Goal: Task Accomplishment & Management: Manage account settings

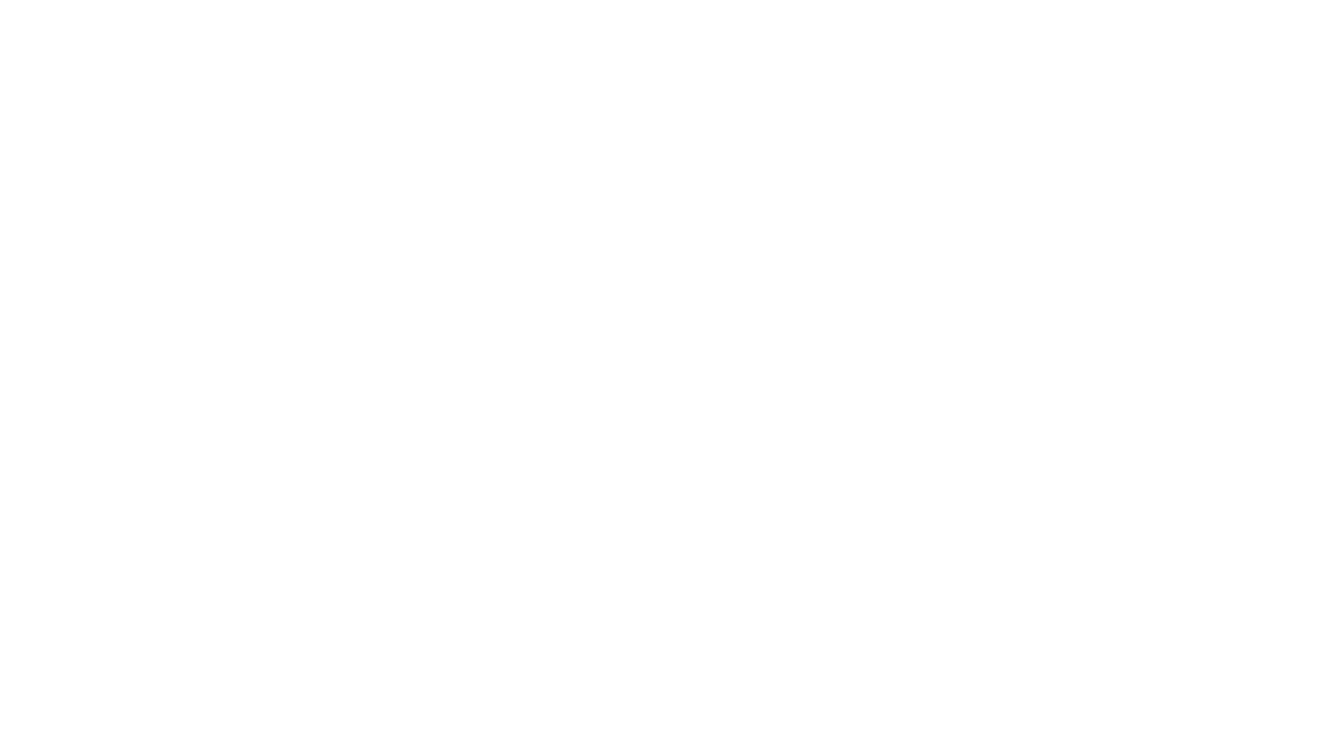
select select "*"
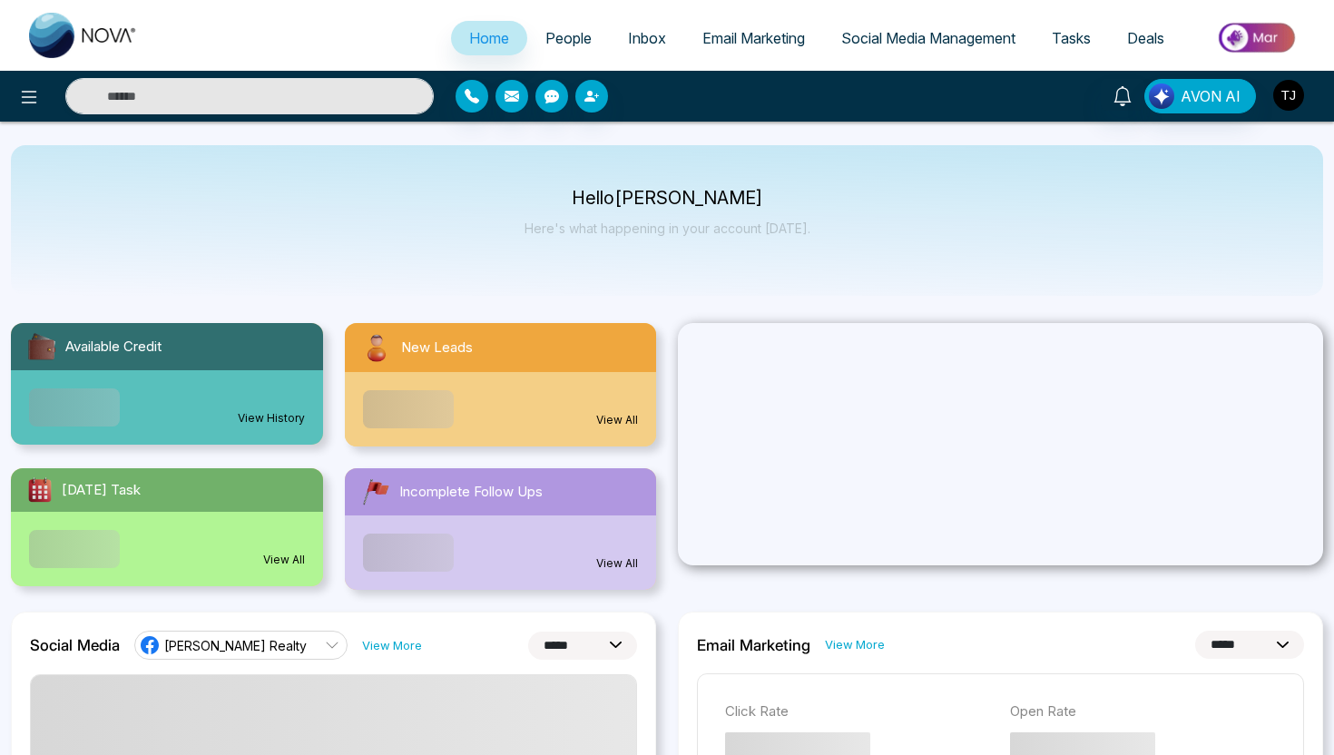
click at [1291, 92] on img "button" at bounding box center [1289, 95] width 31 height 31
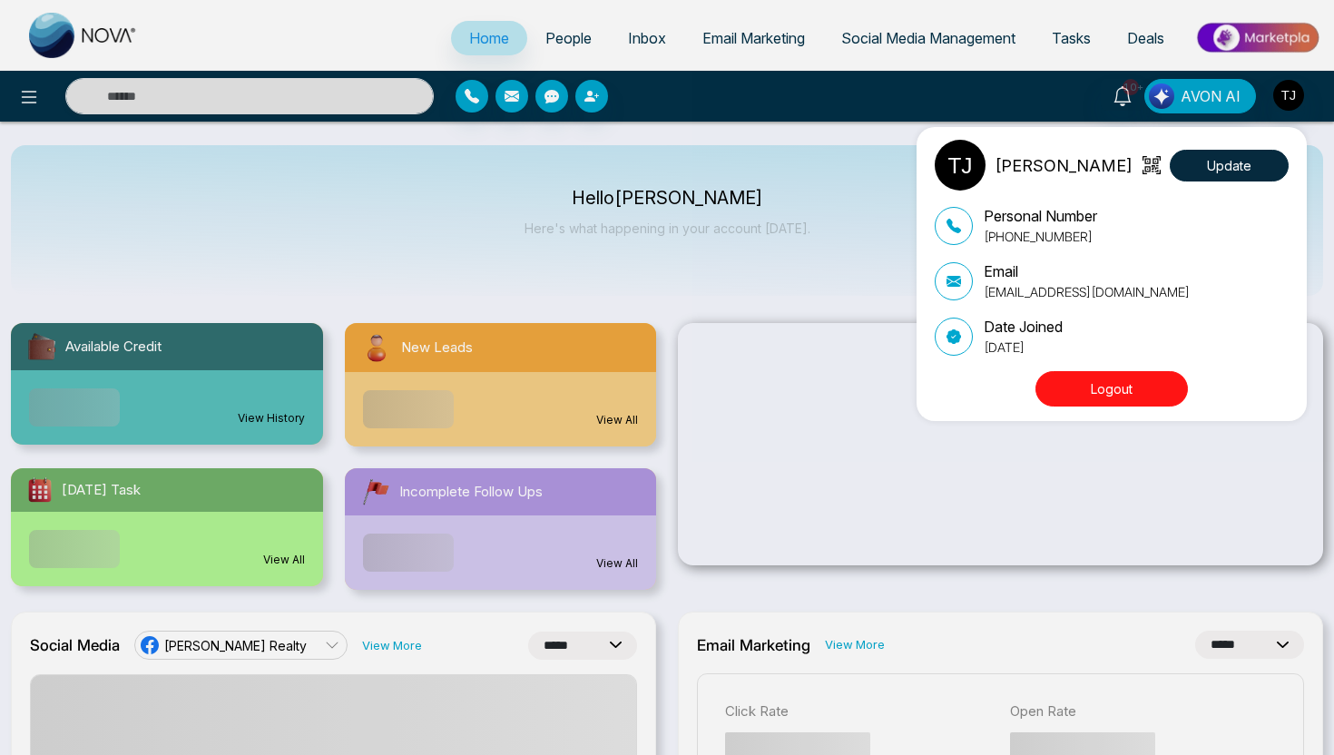
click at [1116, 389] on button "Logout" at bounding box center [1112, 388] width 152 height 35
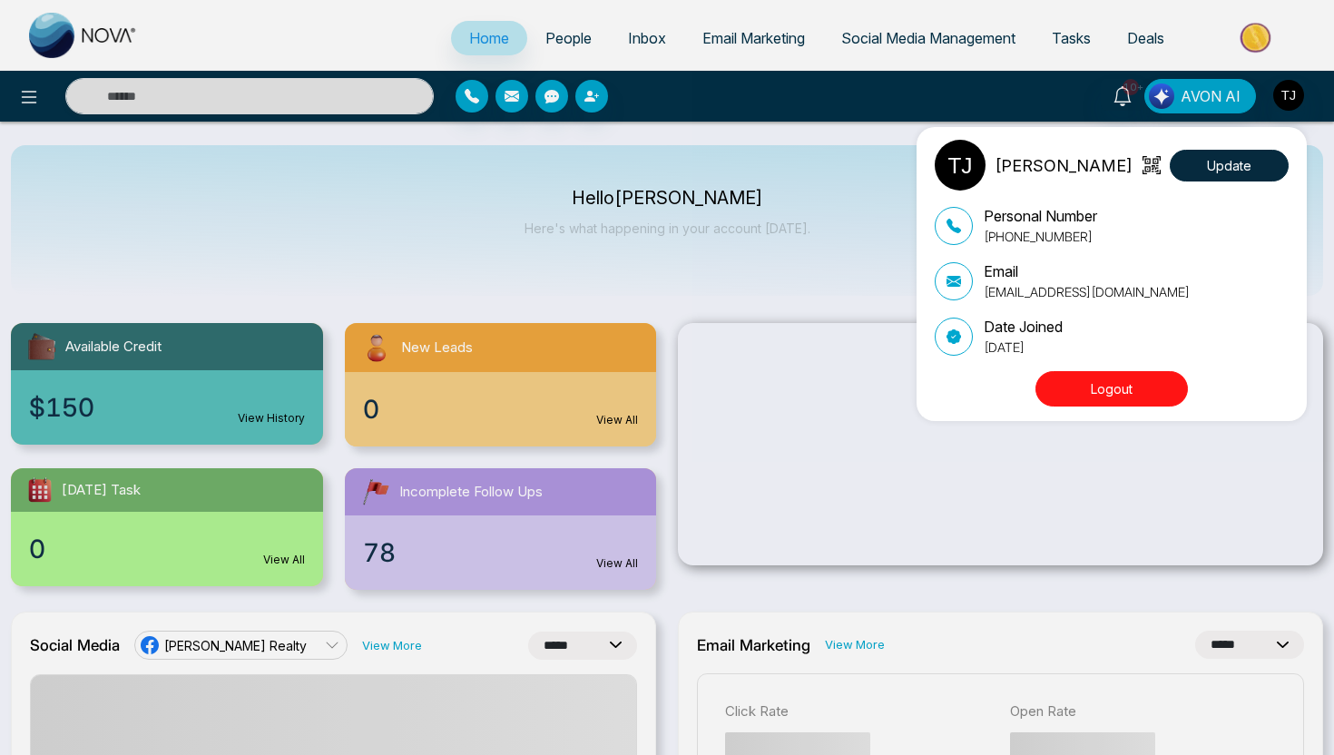
click at [1107, 384] on button "Logout" at bounding box center [1112, 388] width 152 height 35
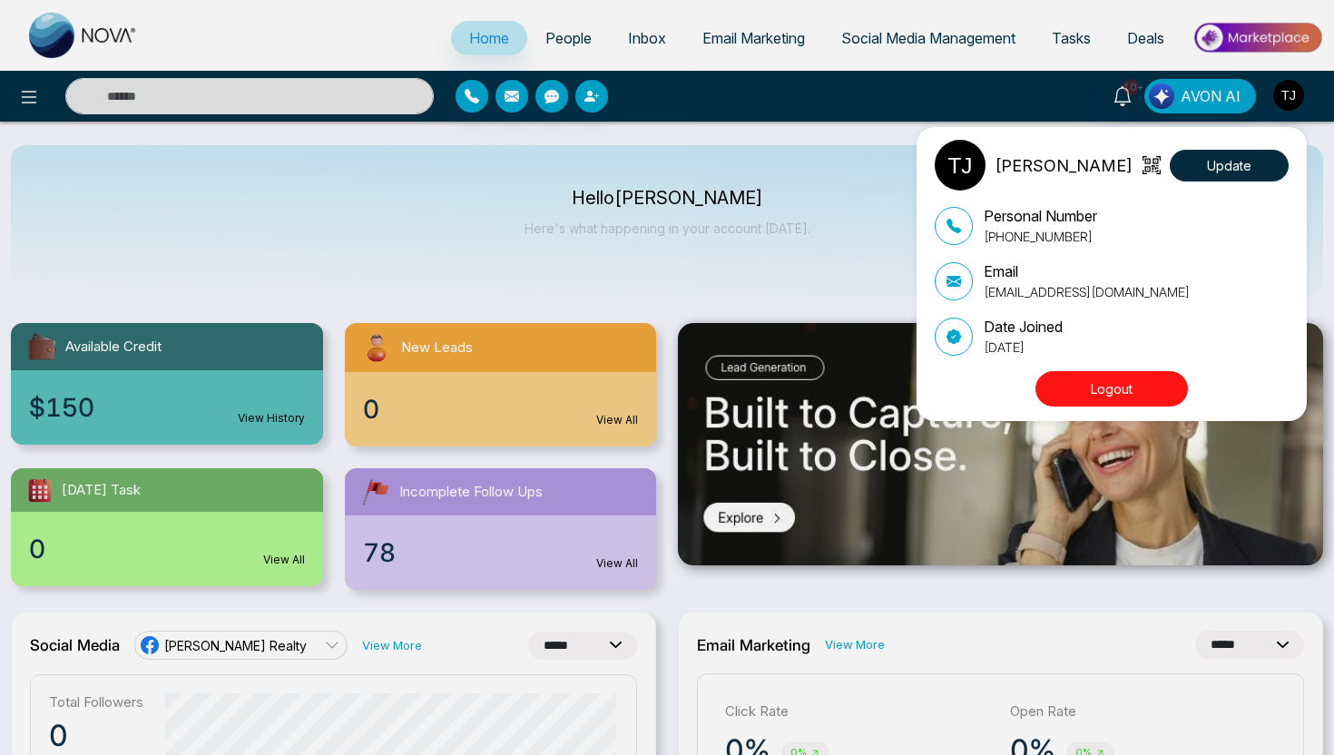
click at [1130, 388] on button "Logout" at bounding box center [1112, 388] width 152 height 35
click at [1129, 388] on button "Logout" at bounding box center [1112, 388] width 152 height 35
click at [1135, 385] on button "Logout" at bounding box center [1112, 388] width 152 height 35
